Goal: Information Seeking & Learning: Check status

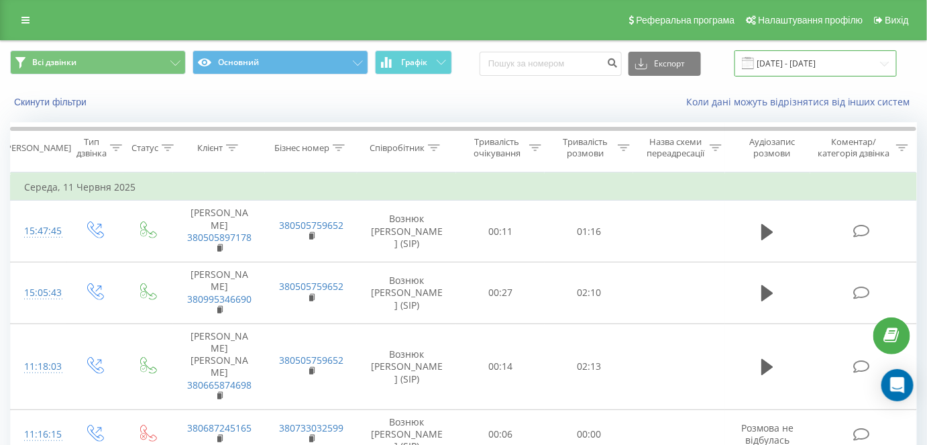
click at [774, 63] on input "[DATE] - [DATE]" at bounding box center [815, 63] width 162 height 26
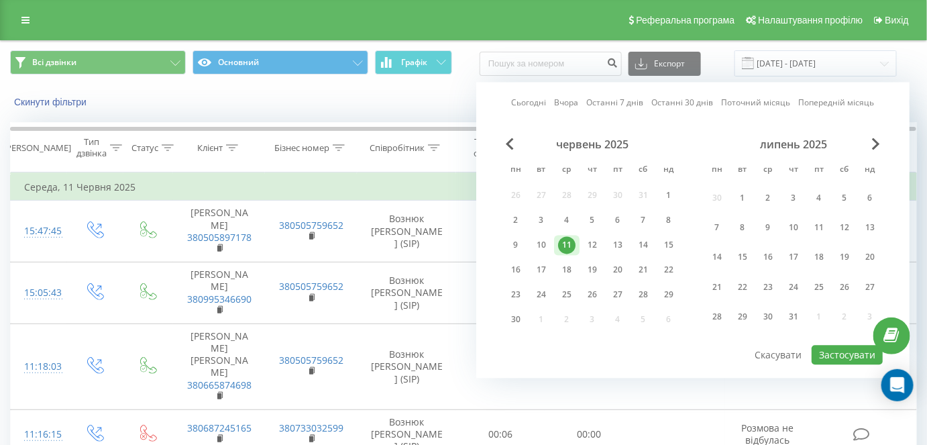
click at [535, 97] on div "Сьогодні Вчора Останні 7 днів Останні 30 днів Поточний місяць Попередній місяць" at bounding box center [693, 103] width 363 height 13
click at [535, 103] on link "Сьогодні" at bounding box center [529, 103] width 35 height 13
click at [856, 349] on button "Застосувати" at bounding box center [846, 354] width 71 height 19
type input "[DATE] - [DATE]"
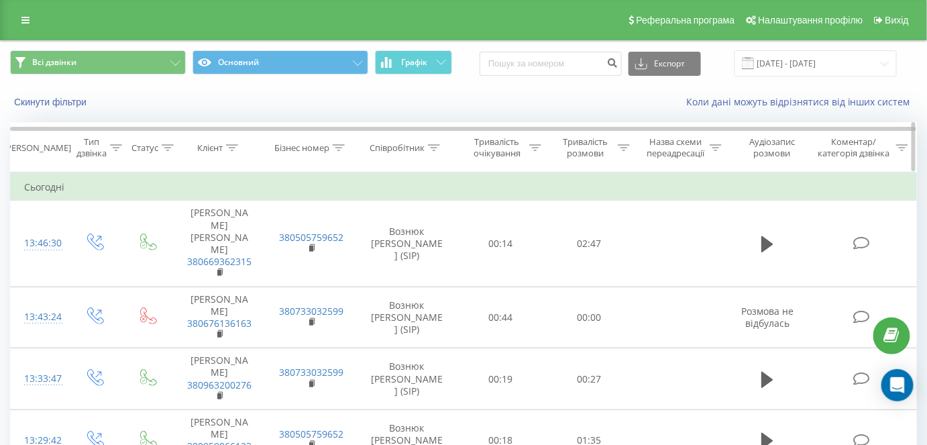
click at [225, 144] on div "Клієнт" at bounding box center [217, 147] width 41 height 11
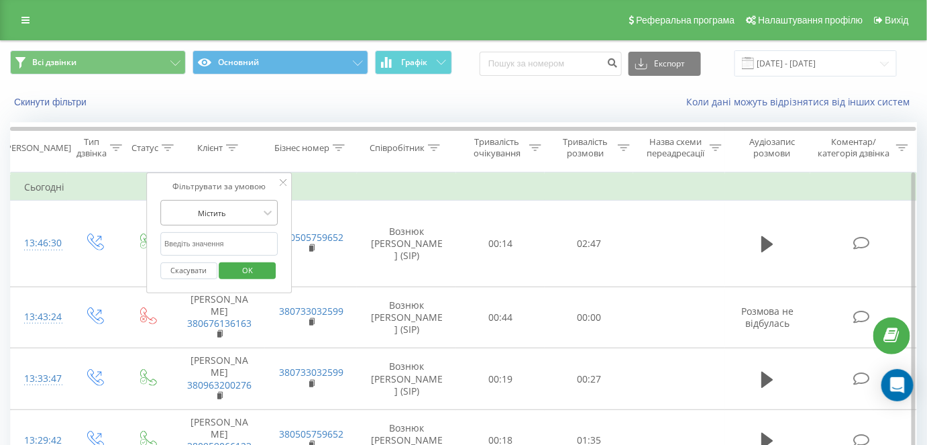
click at [234, 207] on div at bounding box center [211, 213] width 95 height 13
click at [234, 204] on div "Містить" at bounding box center [212, 213] width 98 height 20
click at [235, 148] on icon at bounding box center [232, 147] width 12 height 7
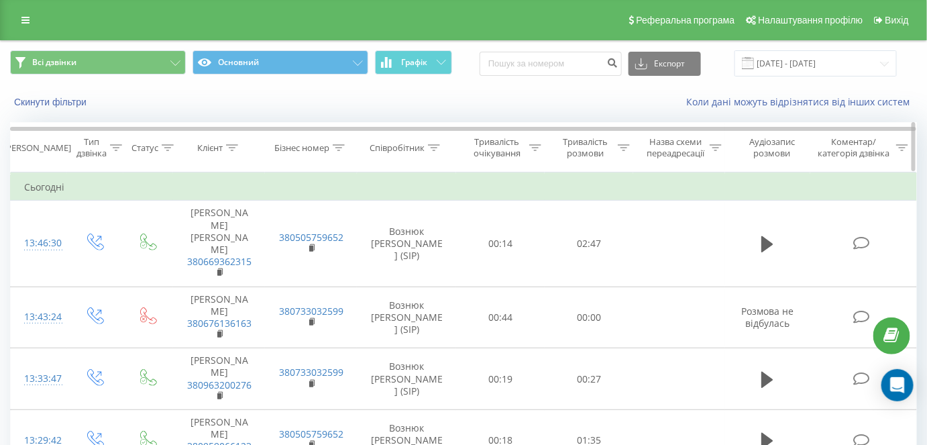
click at [168, 145] on icon at bounding box center [168, 147] width 12 height 7
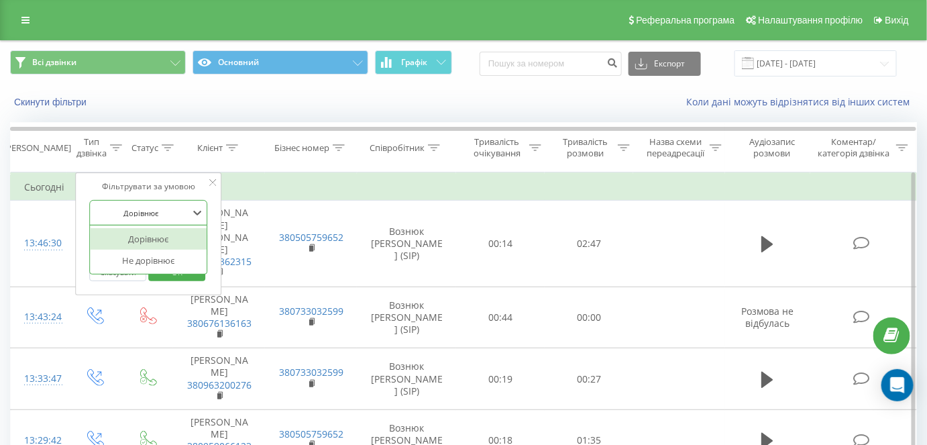
click at [168, 218] on div "Дорівнює" at bounding box center [141, 213] width 98 height 20
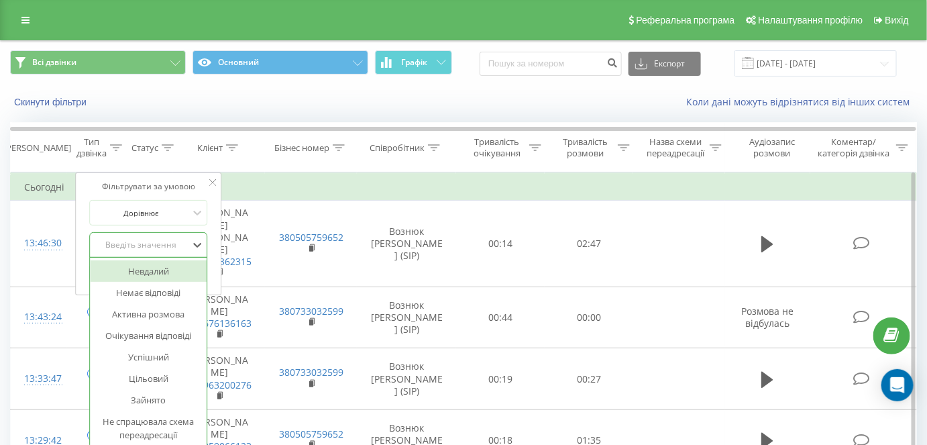
scroll to position [13, 0]
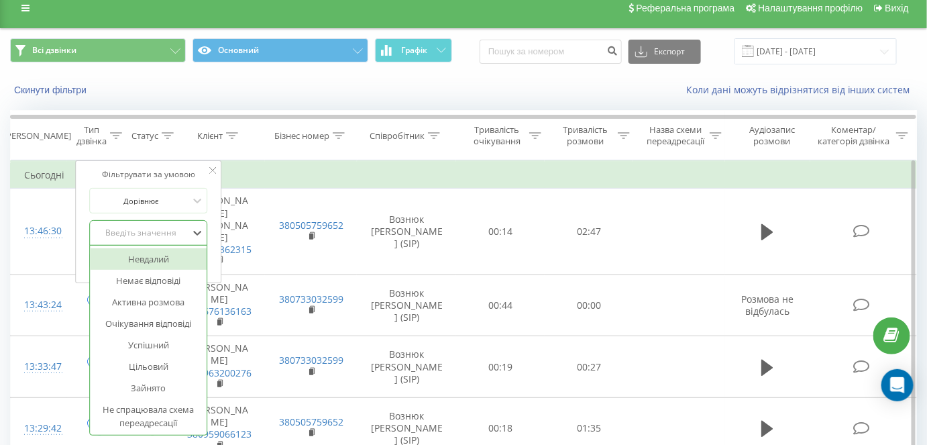
click at [152, 243] on div "14 results available. Use Up and Down to choose options, press Enter to select …" at bounding box center [148, 232] width 118 height 25
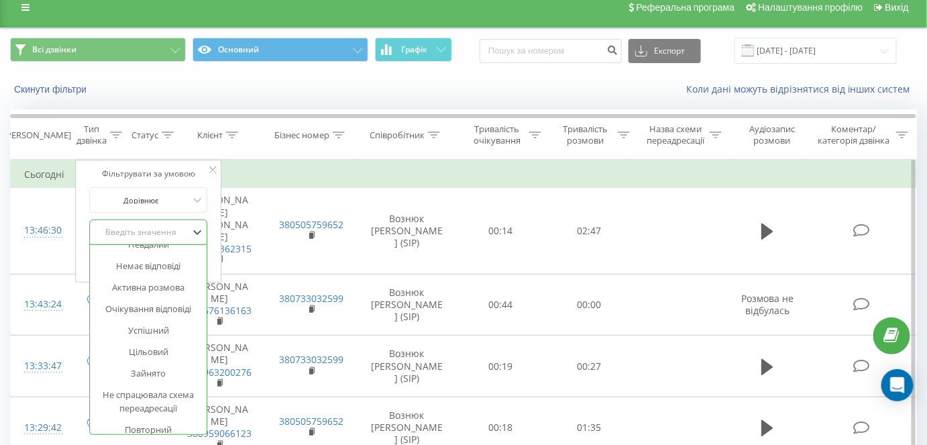
scroll to position [0, 0]
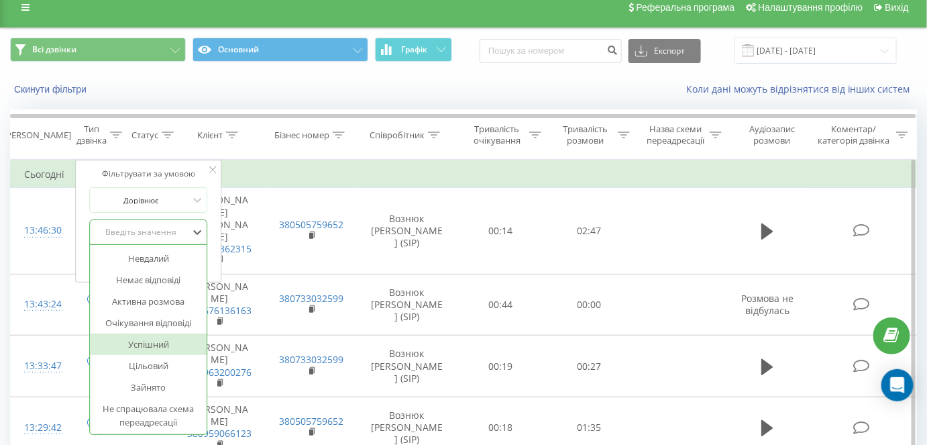
click at [173, 346] on div "Успішний" at bounding box center [148, 343] width 117 height 21
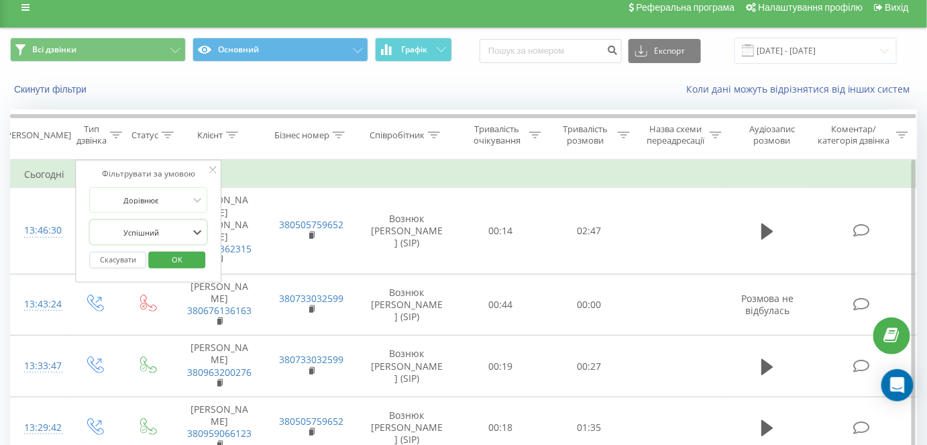
click at [186, 262] on span "OK" at bounding box center [177, 259] width 38 height 21
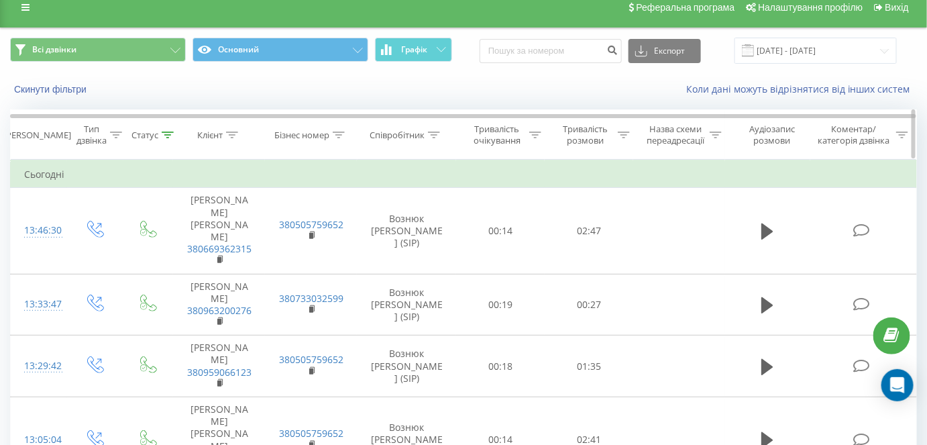
click at [118, 133] on icon at bounding box center [117, 134] width 12 height 7
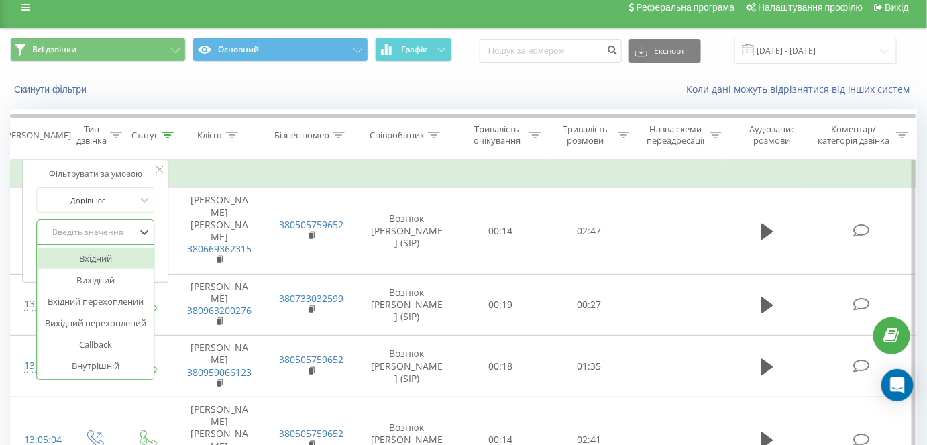
click at [105, 231] on div "Введіть значення" at bounding box center [87, 232] width 95 height 11
click at [106, 278] on div "Вихідний" at bounding box center [95, 279] width 117 height 21
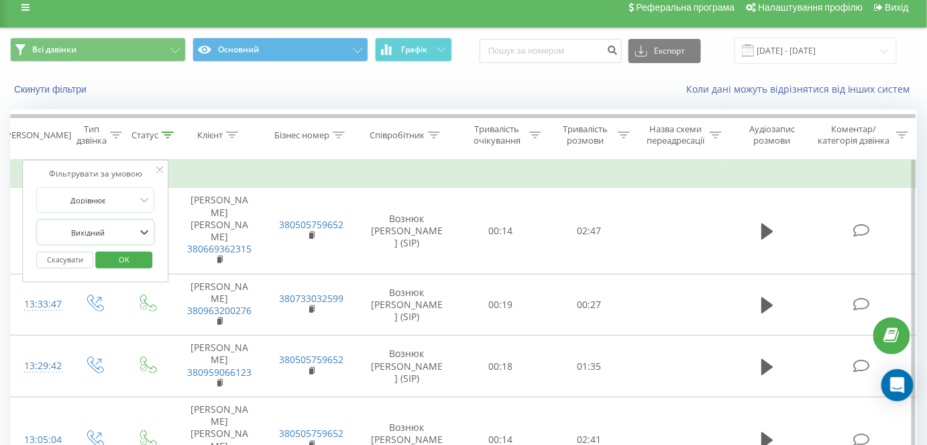
click at [127, 256] on span "OK" at bounding box center [124, 259] width 38 height 21
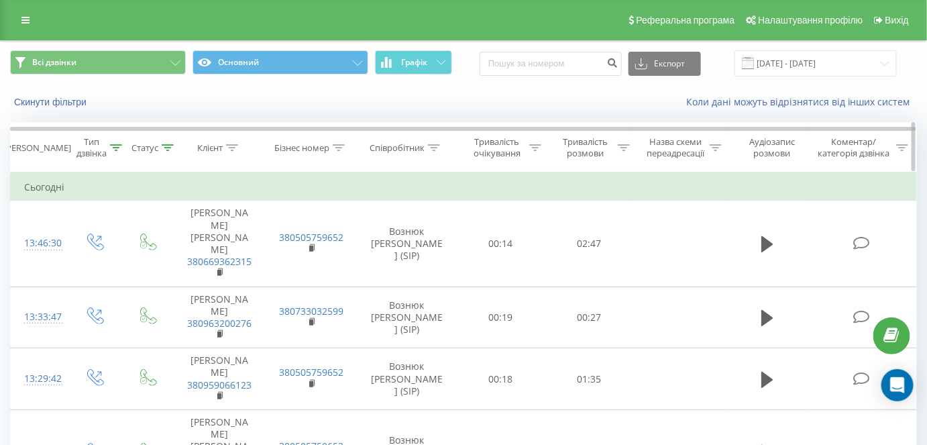
click at [170, 149] on icon at bounding box center [168, 147] width 12 height 7
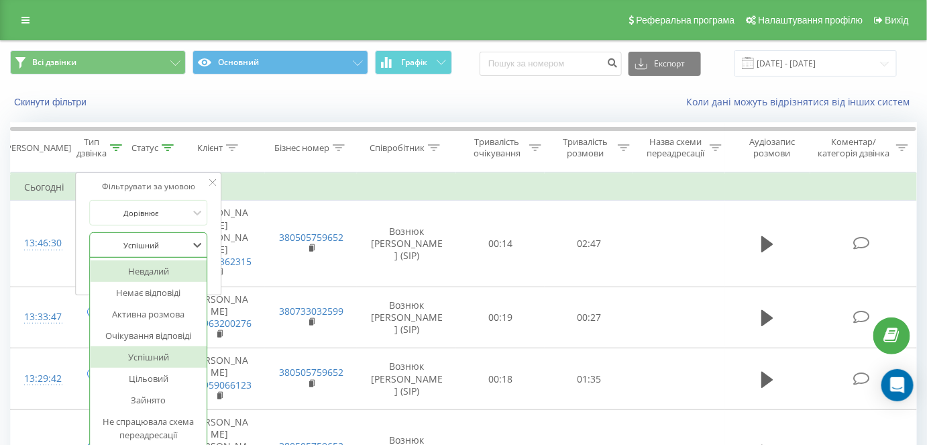
click at [175, 250] on div "14 results available. Use Up and Down to choose options, press Enter to select …" at bounding box center [148, 244] width 118 height 25
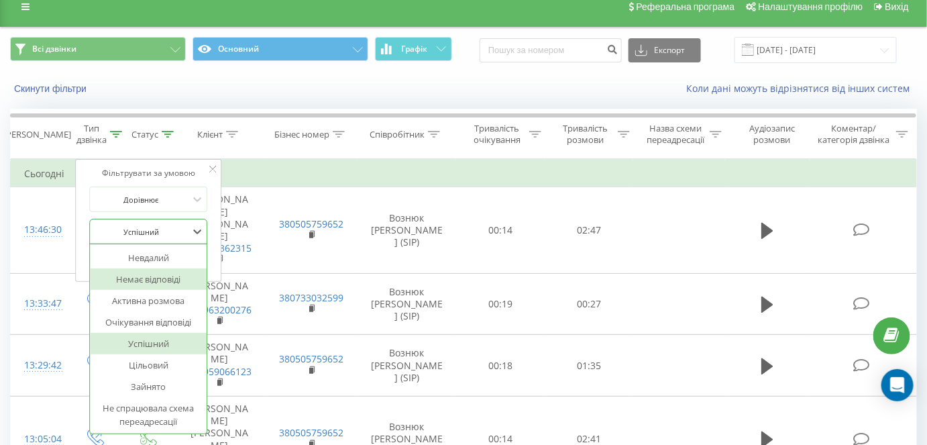
click at [163, 278] on div "Немає відповіді" at bounding box center [148, 278] width 117 height 21
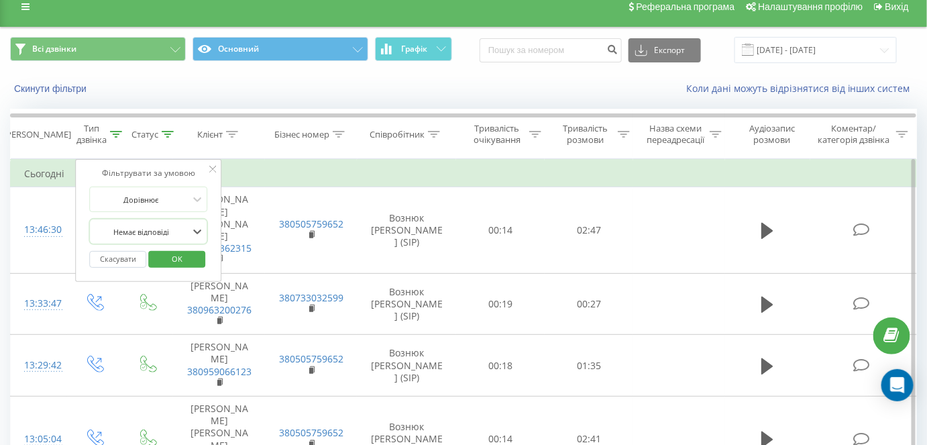
click at [177, 260] on span "OK" at bounding box center [177, 258] width 38 height 21
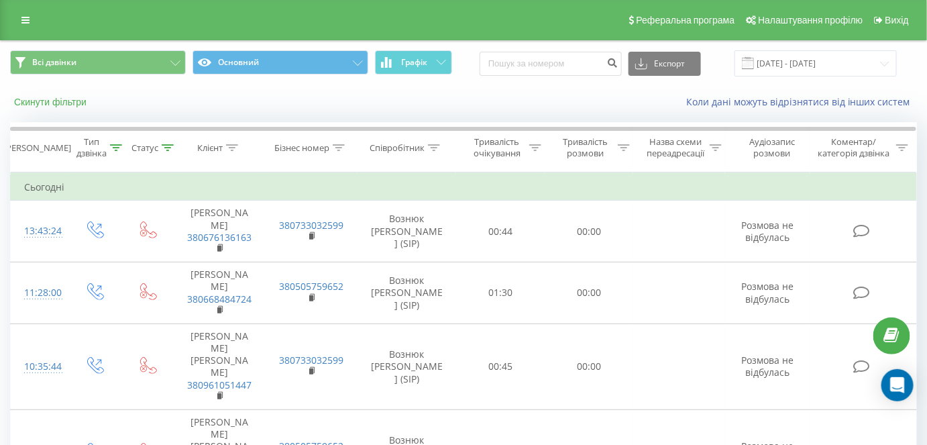
click at [76, 101] on button "Скинути фільтри" at bounding box center [51, 102] width 83 height 12
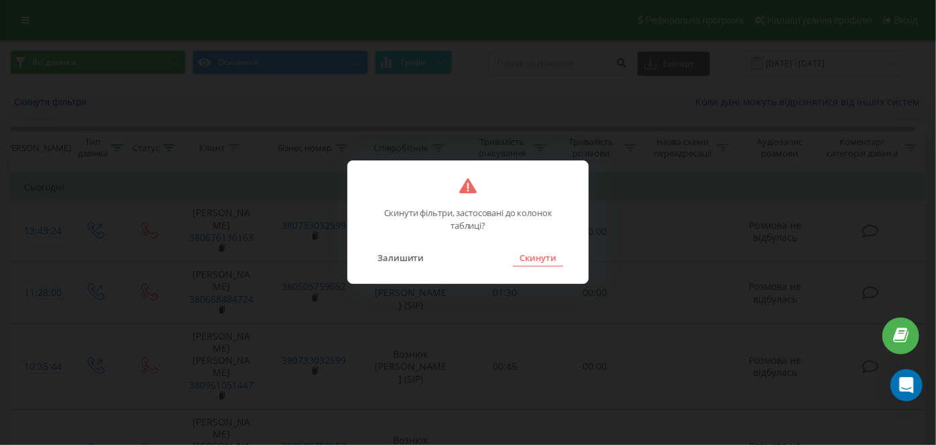
click at [547, 264] on button "Скинути" at bounding box center [538, 257] width 50 height 17
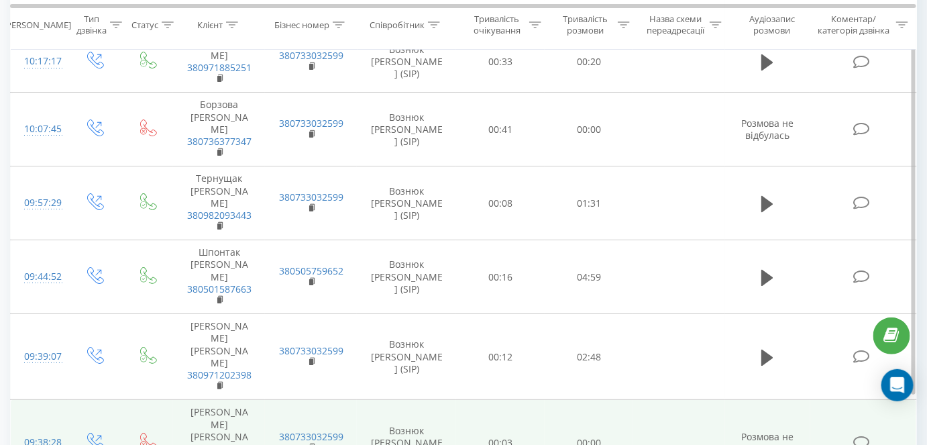
scroll to position [1534, 0]
